Goal: Task Accomplishment & Management: Complete application form

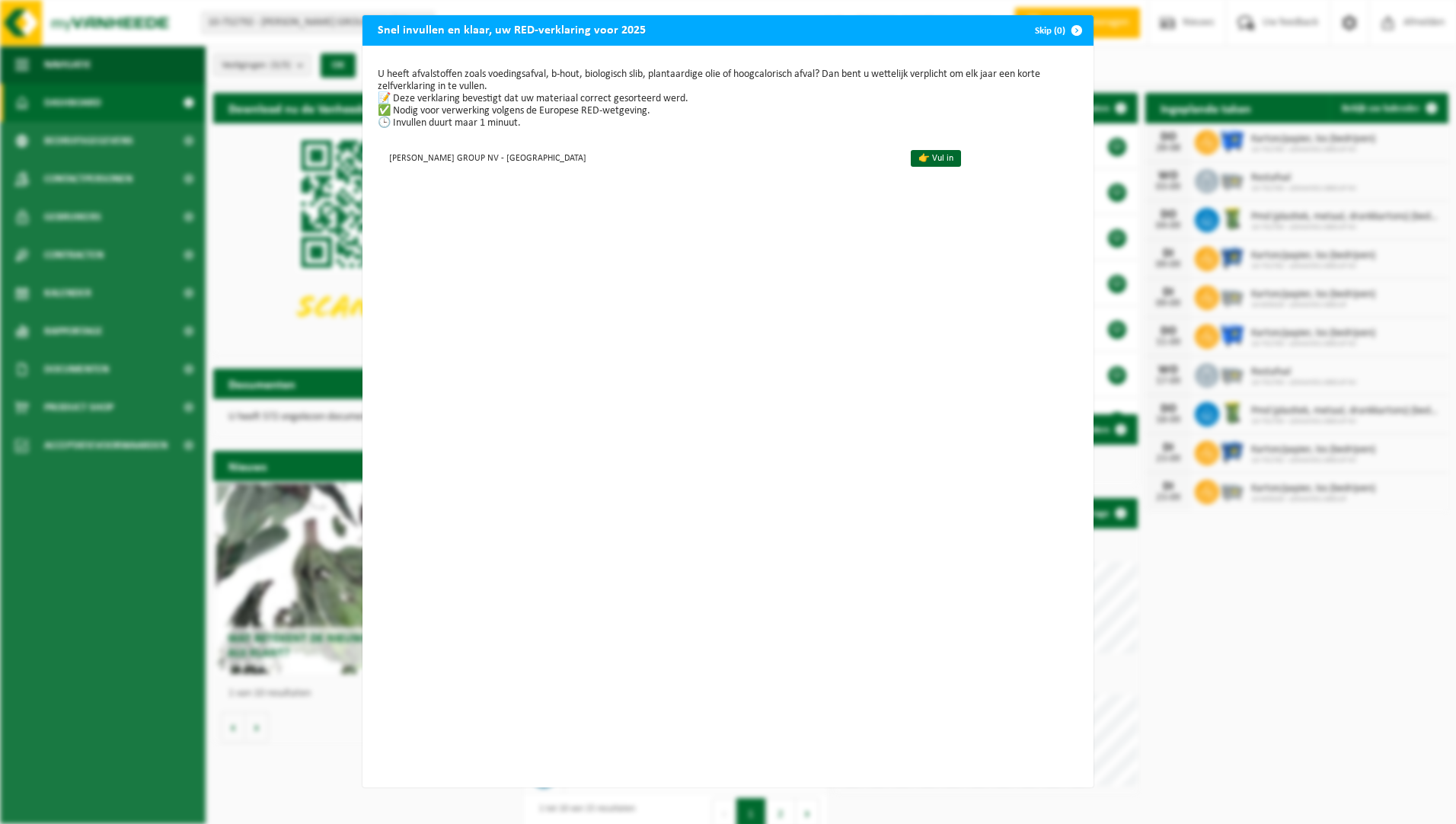
drag, startPoint x: 853, startPoint y: 161, endPoint x: 762, endPoint y: 173, distance: 91.8
click at [911, 161] on link "👉 Vul in" at bounding box center [936, 158] width 50 height 17
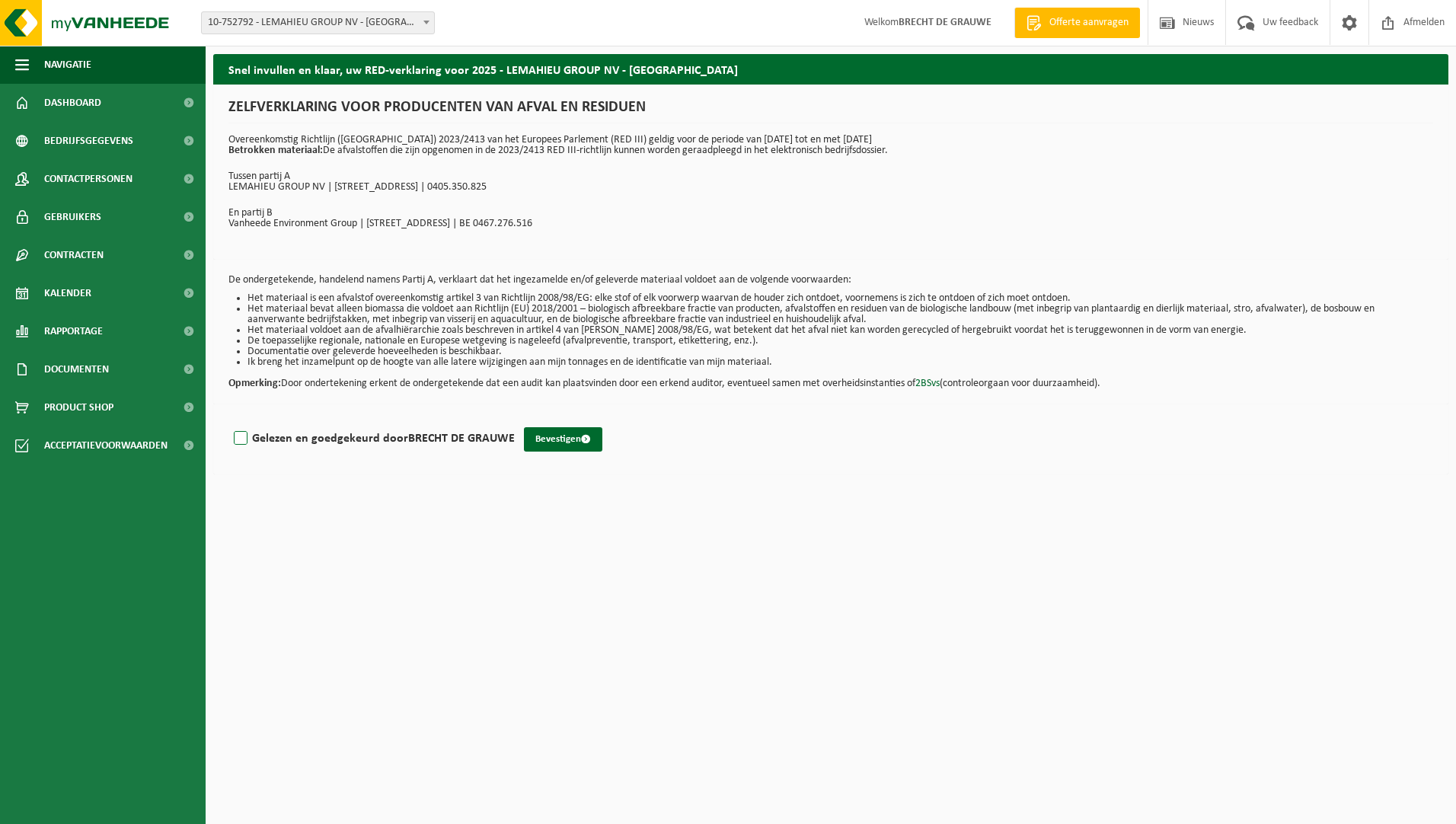
click at [239, 435] on label "Gelezen en goedgekeurd door BRECHT DE GRAUWE" at bounding box center [372, 439] width 284 height 22
click at [515, 419] on input "Gelezen en goedgekeurd door BRECHT DE GRAUWE" at bounding box center [515, 419] width 1 height 1
checkbox input "true"
click at [547, 439] on button "Bevestigen" at bounding box center [563, 439] width 78 height 24
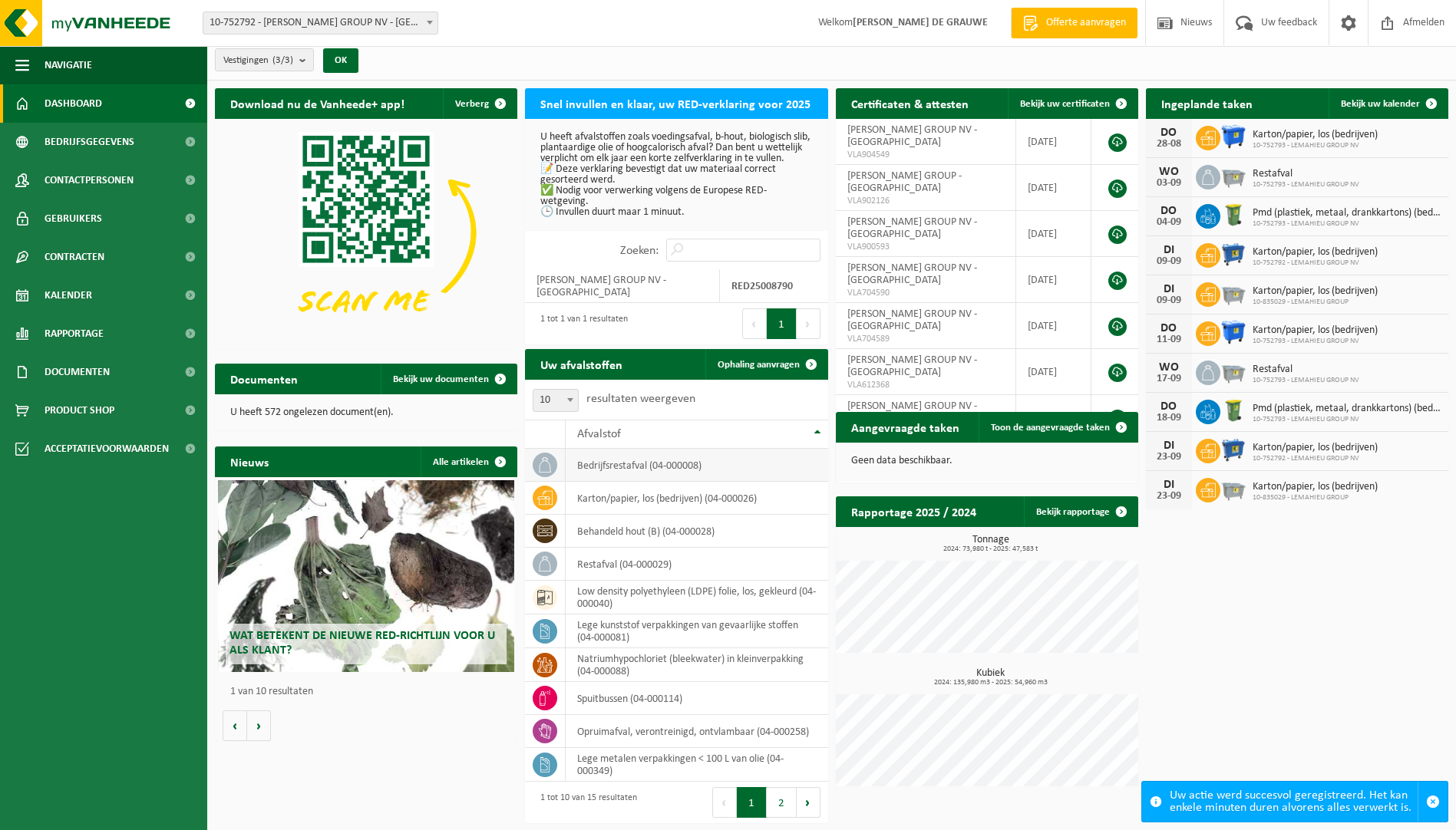
scroll to position [6, 0]
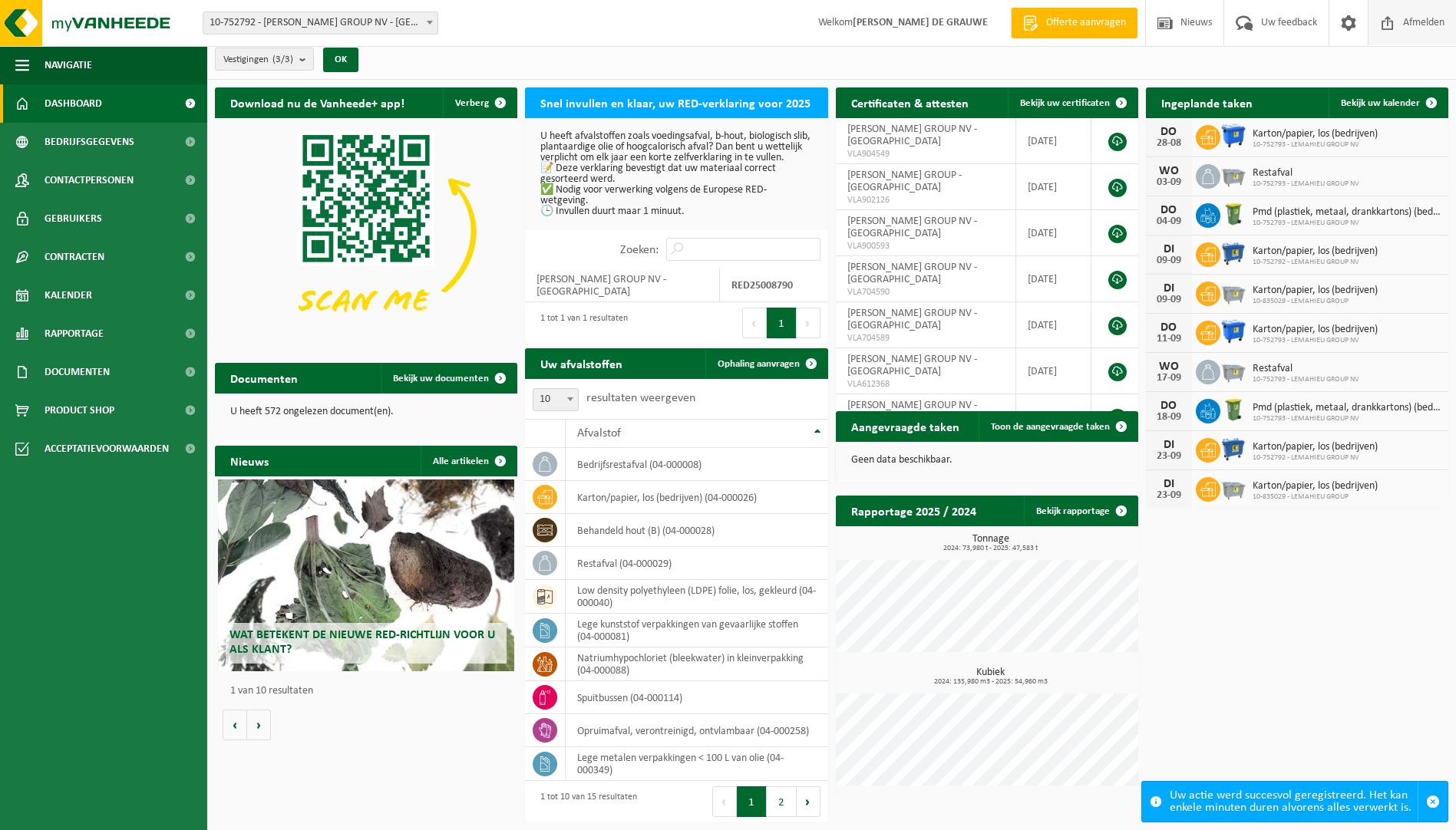
click at [1391, 23] on span at bounding box center [1386, 23] width 23 height 45
